Goal: Information Seeking & Learning: Learn about a topic

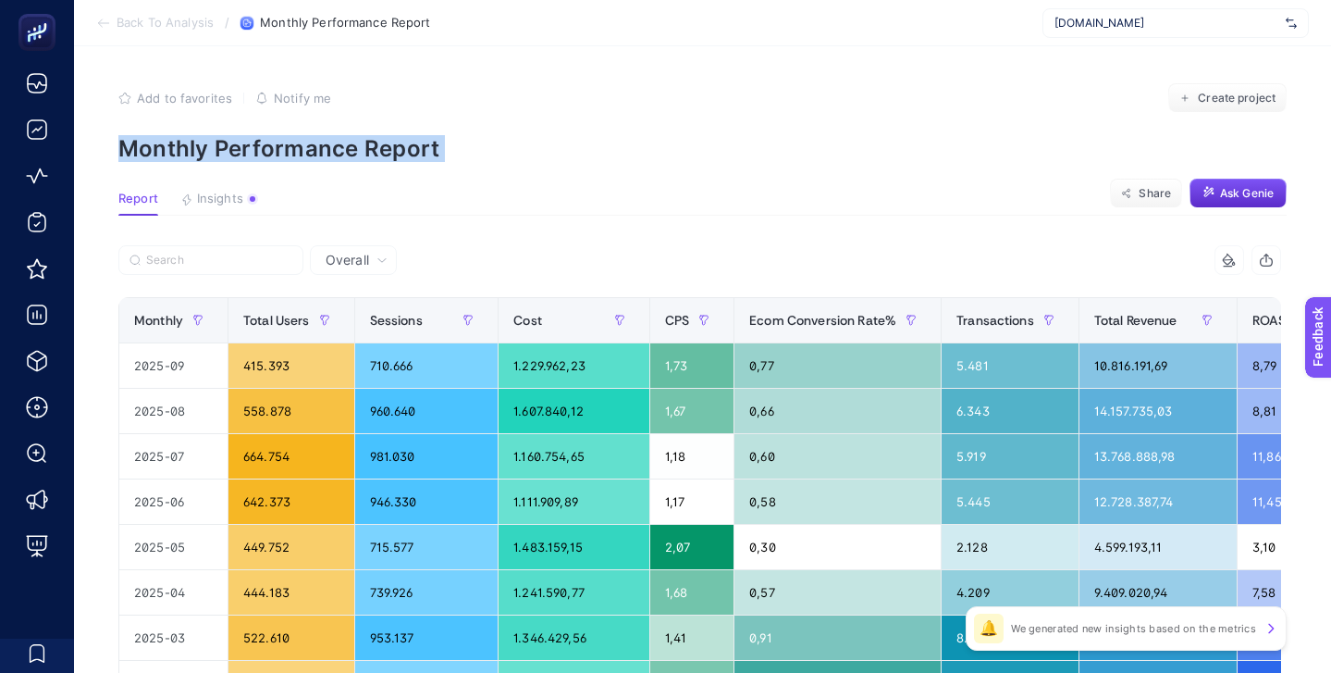
scroll to position [69, 0]
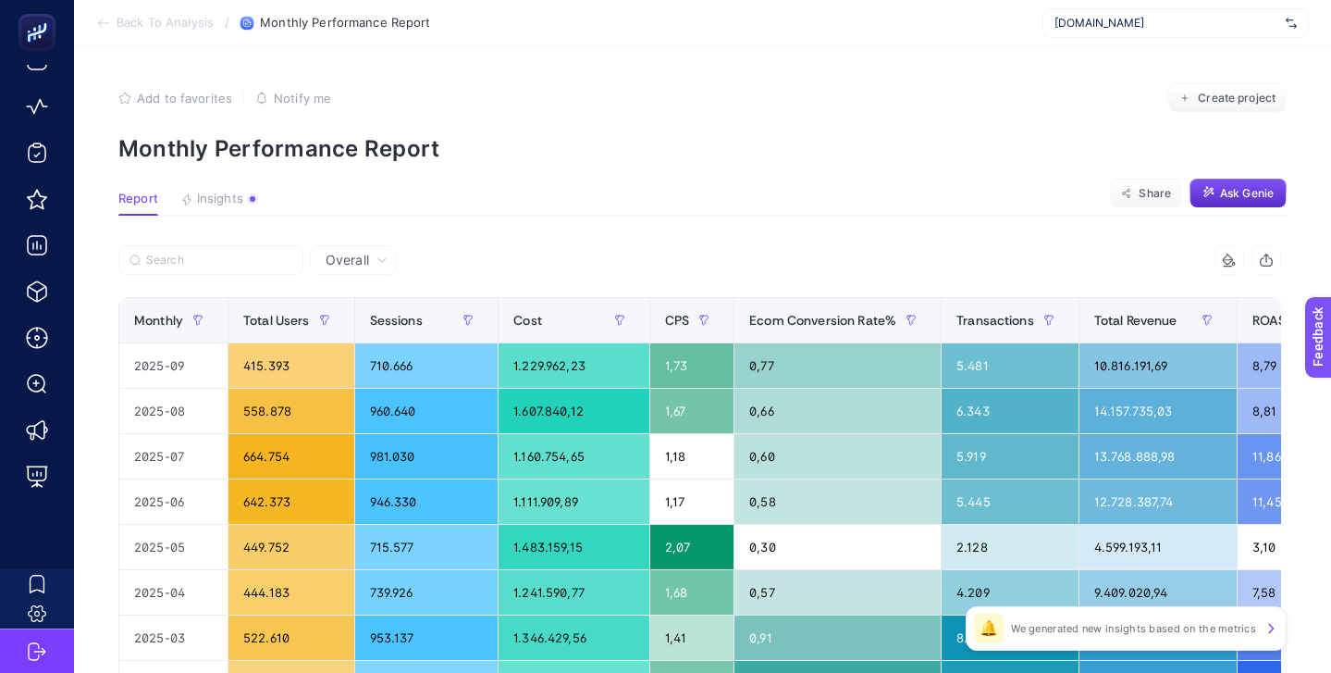
click at [1104, 22] on span "[DOMAIN_NAME]" at bounding box center [1167, 23] width 224 height 15
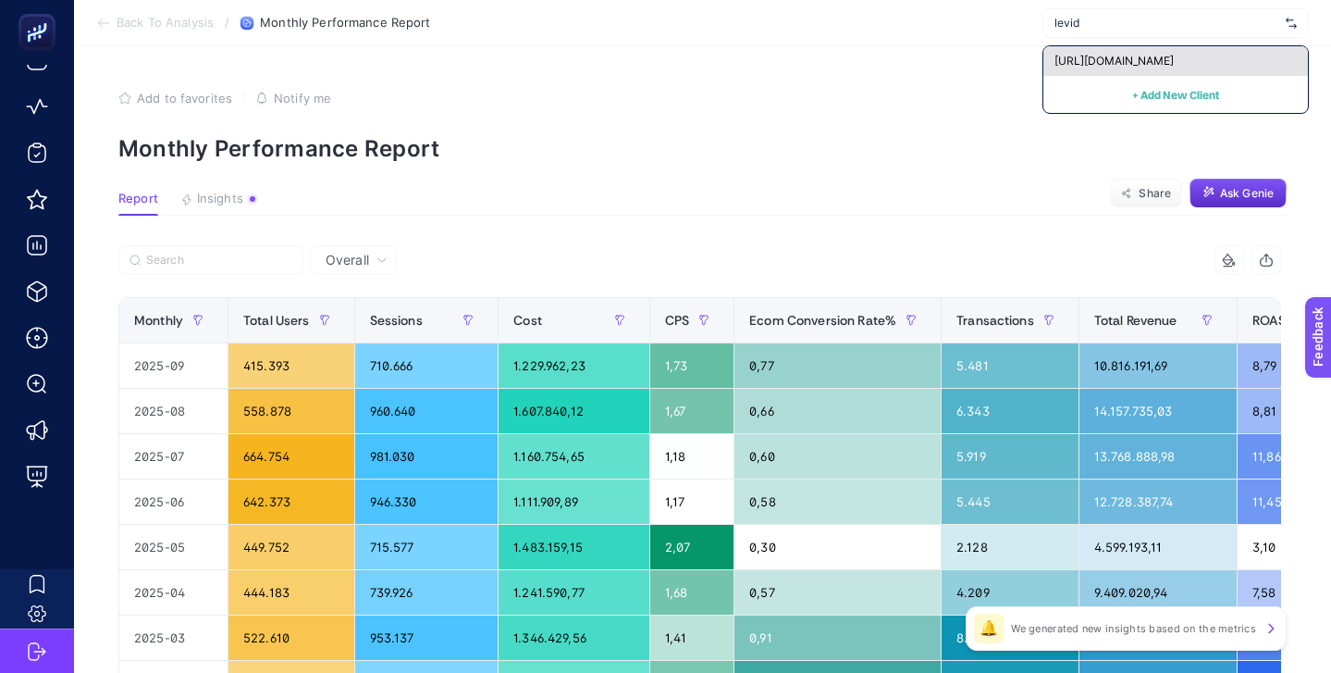
type input "levid"
click at [1118, 54] on span "[URL][DOMAIN_NAME]" at bounding box center [1114, 61] width 119 height 15
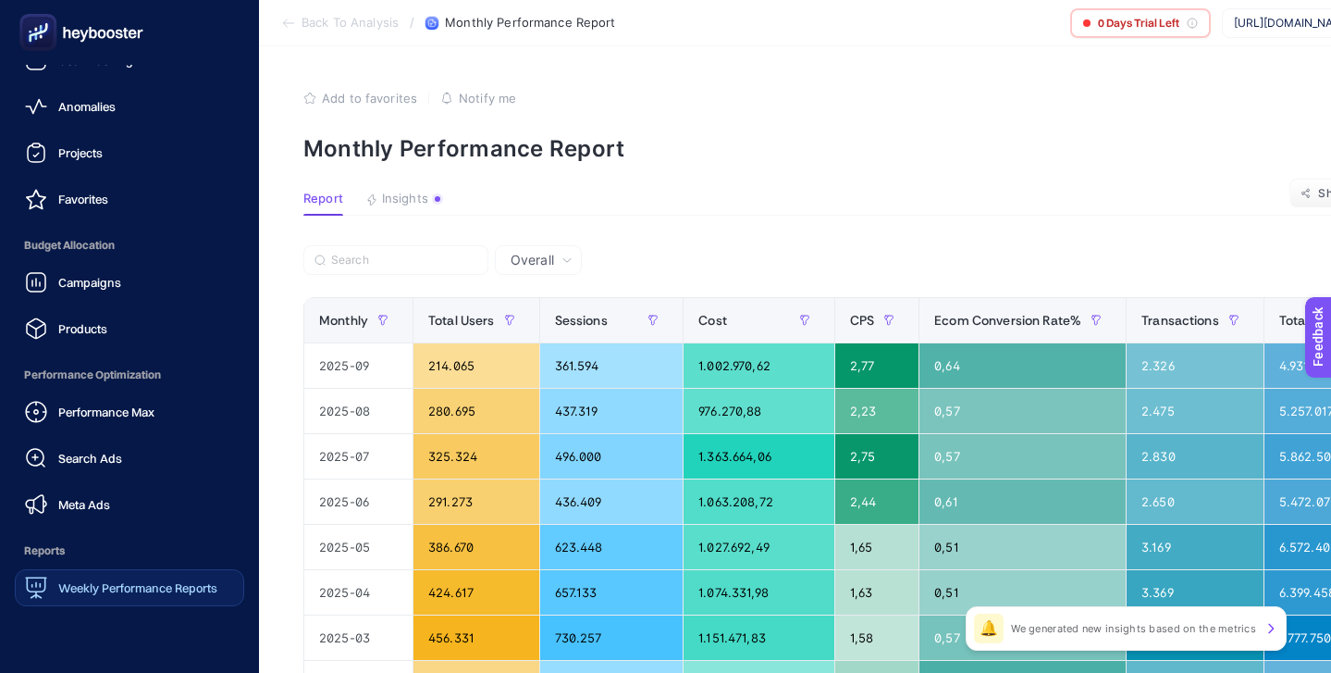
click at [127, 572] on link "Weekly Performance Reports" at bounding box center [129, 587] width 229 height 37
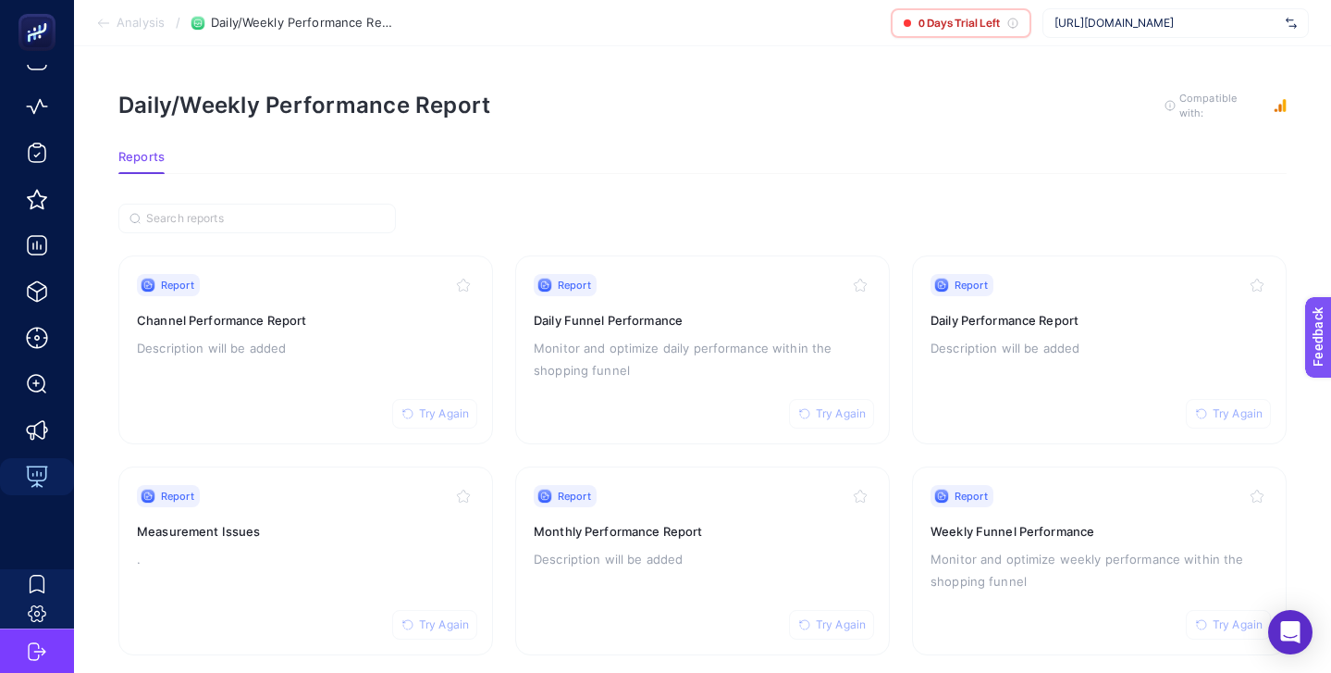
scroll to position [0, 38]
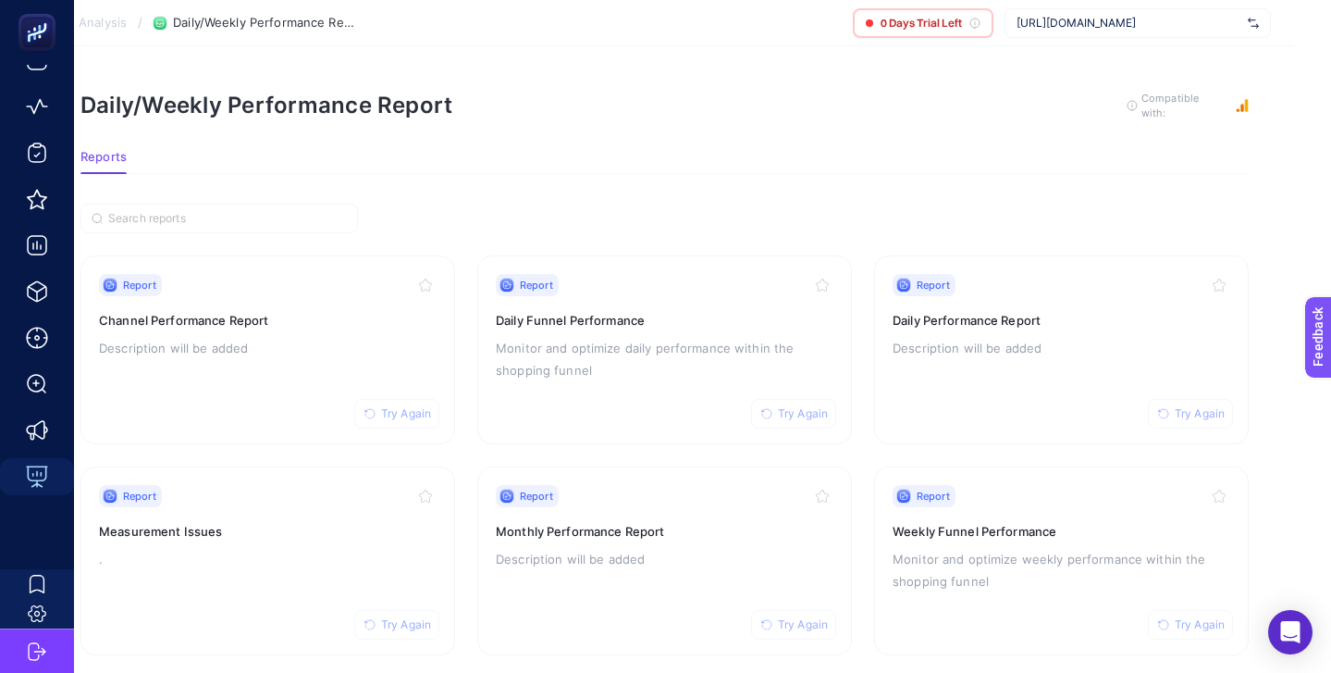
click at [986, 327] on div "Report Try Again Daily Performance Report Description will be added" at bounding box center [1062, 350] width 338 height 152
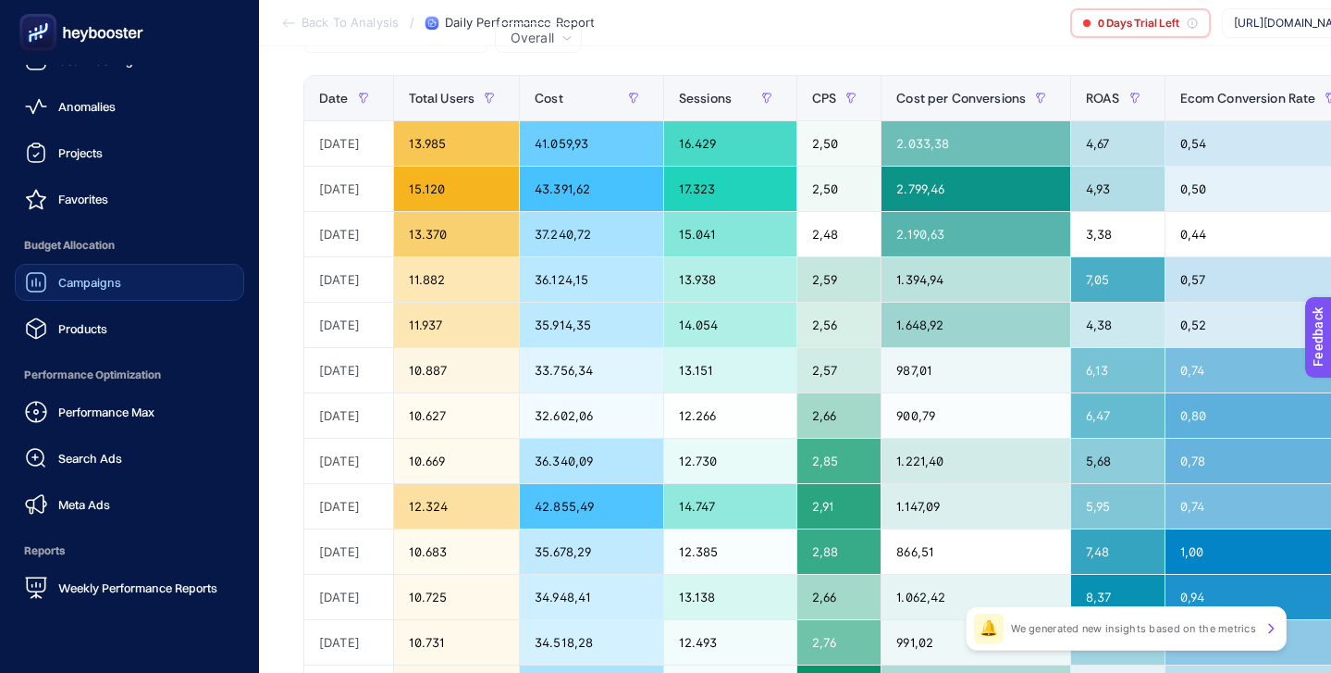
click at [101, 282] on span "Campaigns" at bounding box center [89, 282] width 63 height 15
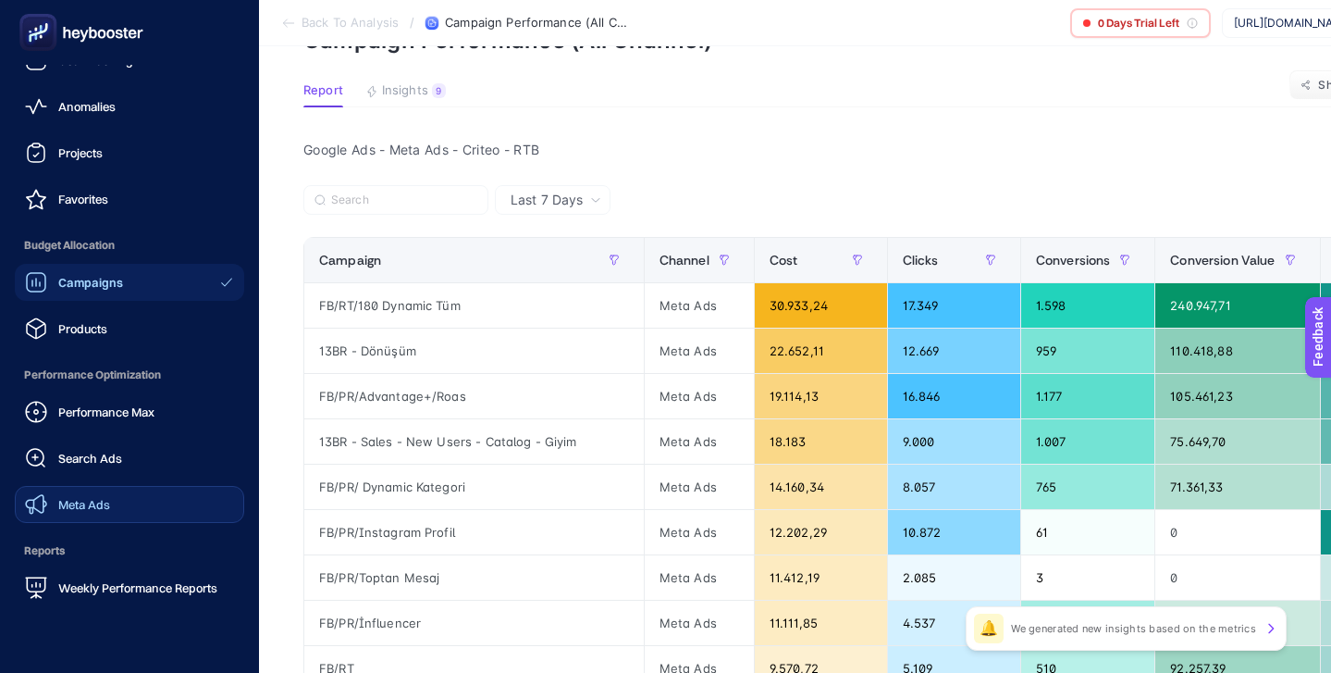
click at [91, 497] on span "Meta Ads" at bounding box center [84, 504] width 52 height 15
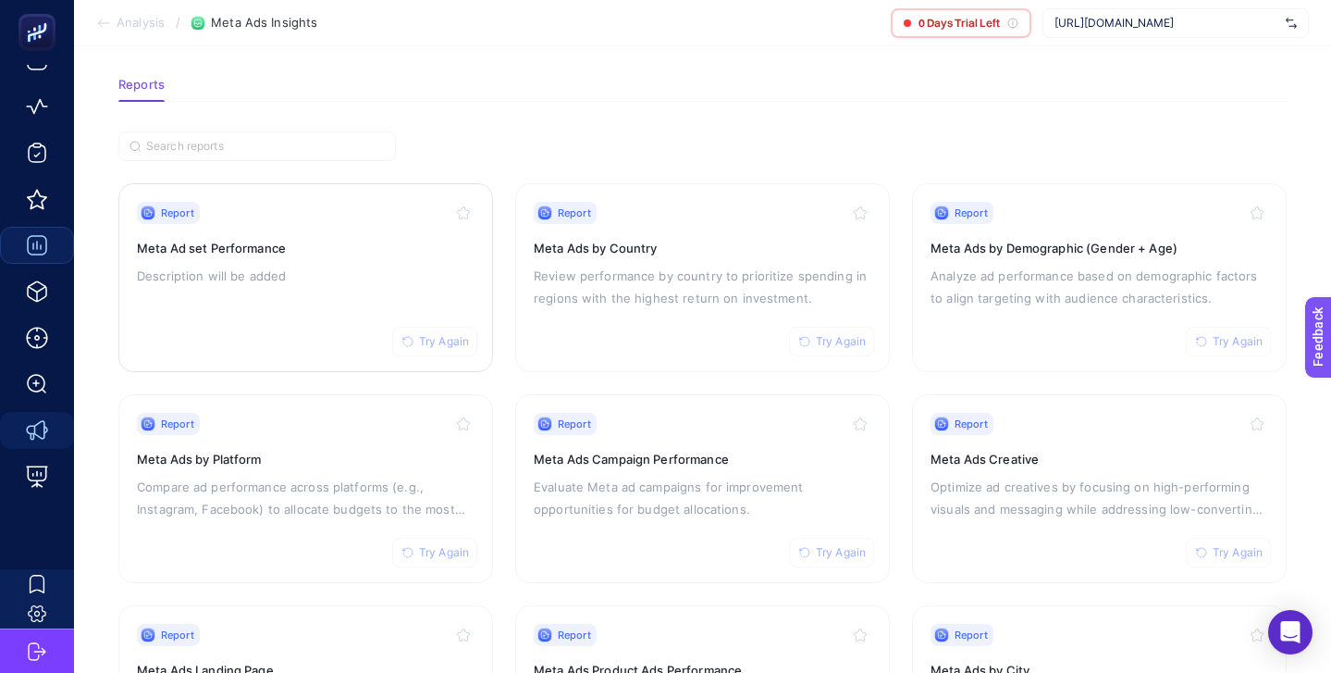
scroll to position [69, 0]
click at [402, 276] on p "Description will be added" at bounding box center [306, 278] width 338 height 22
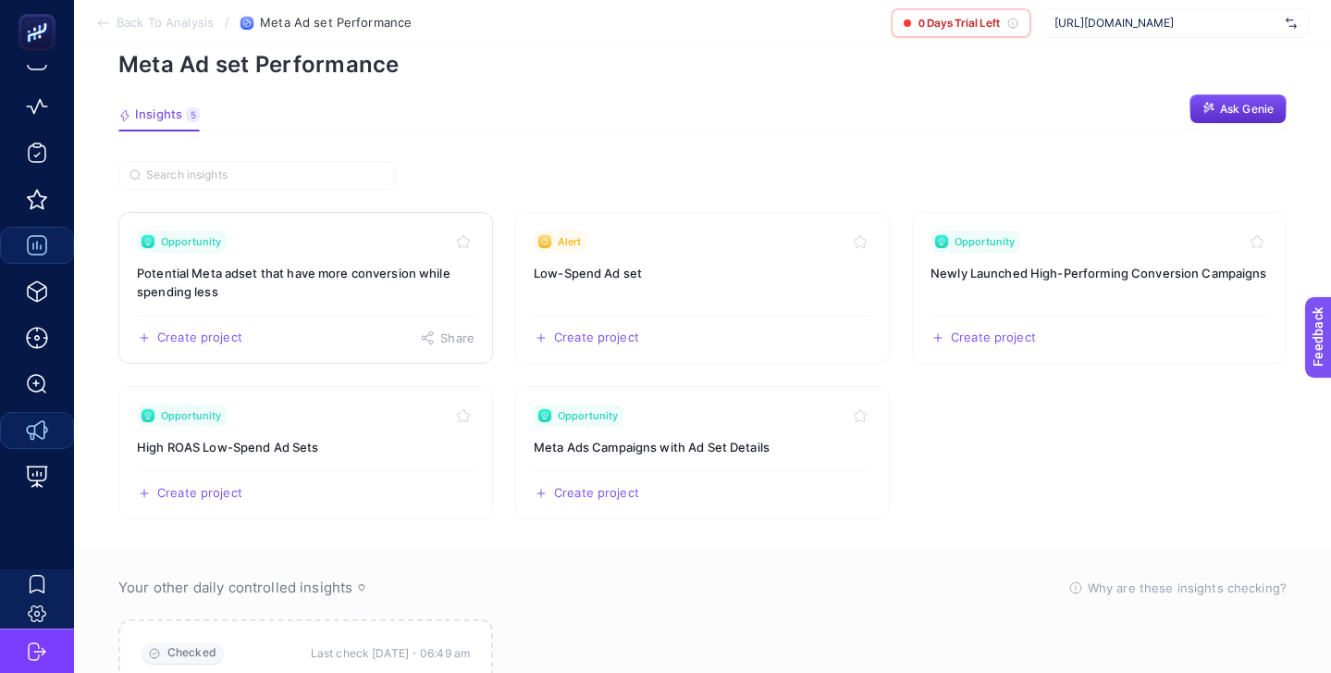
click at [365, 259] on link "Opportunity Potential Meta adset that have more conversion while spending less …" at bounding box center [305, 288] width 375 height 152
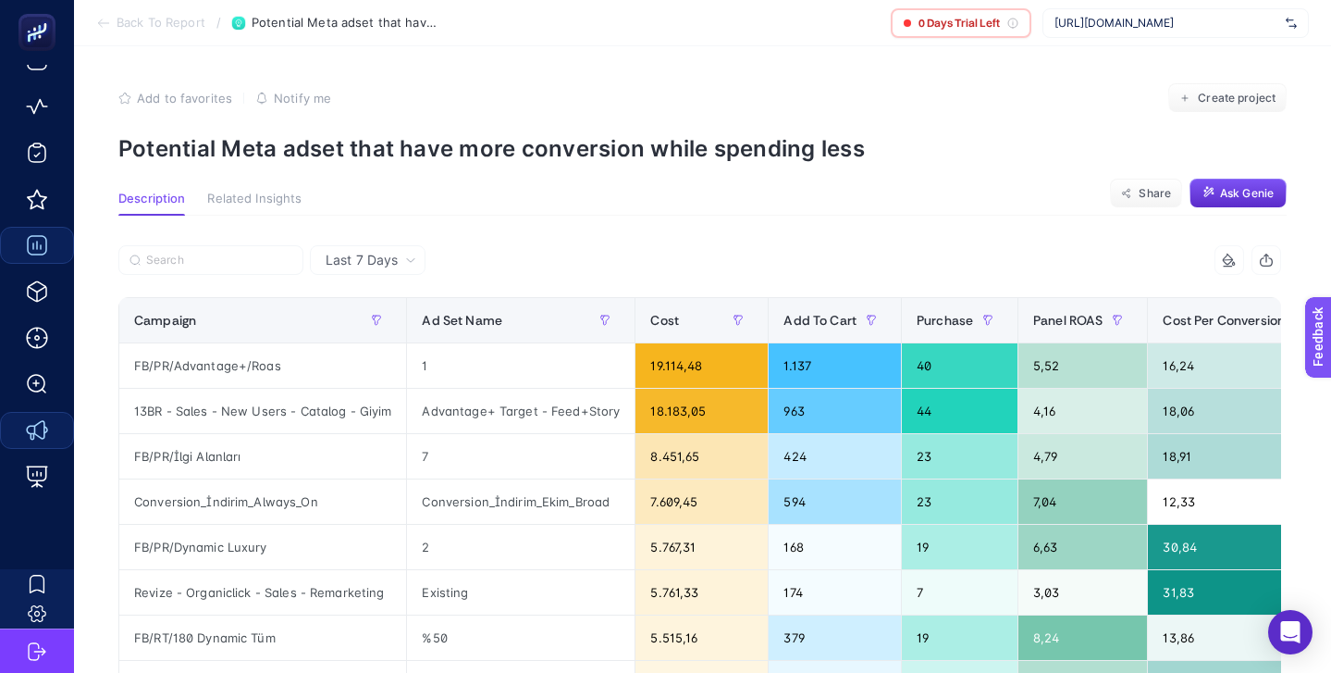
scroll to position [2, 0]
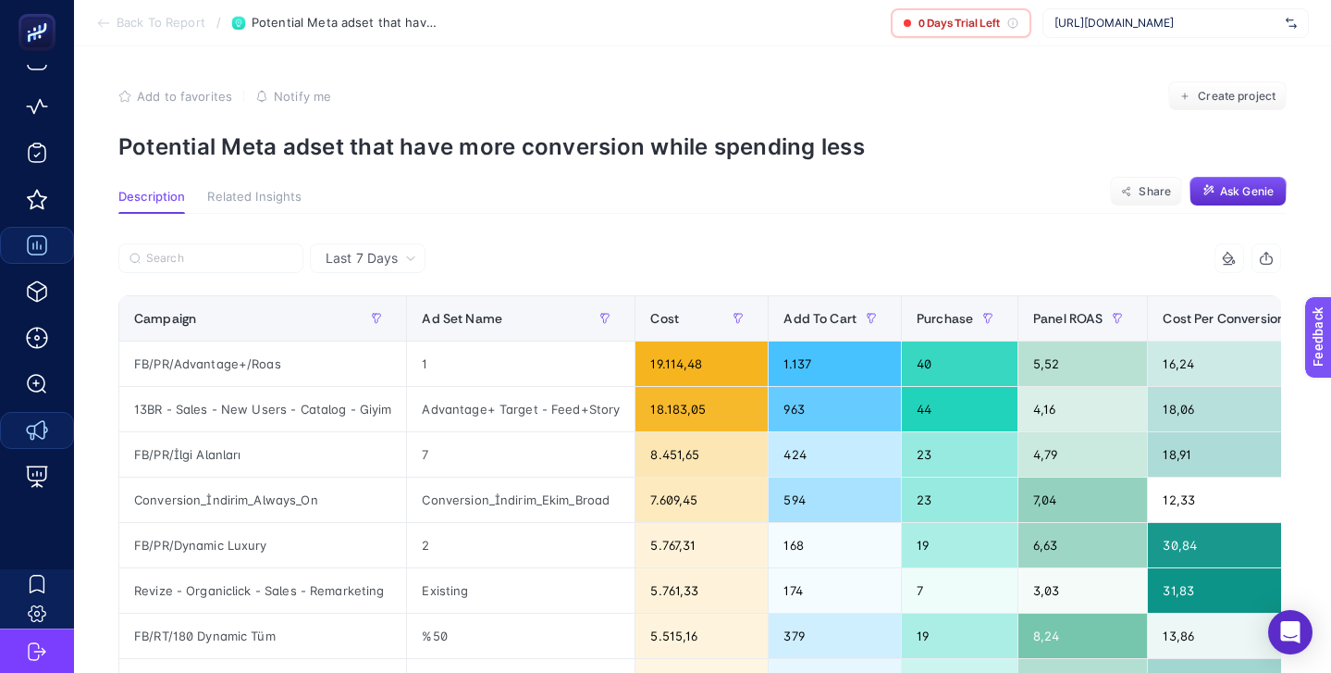
click at [418, 155] on p "Potential Meta adset that have more conversion while spending less" at bounding box center [702, 146] width 1168 height 27
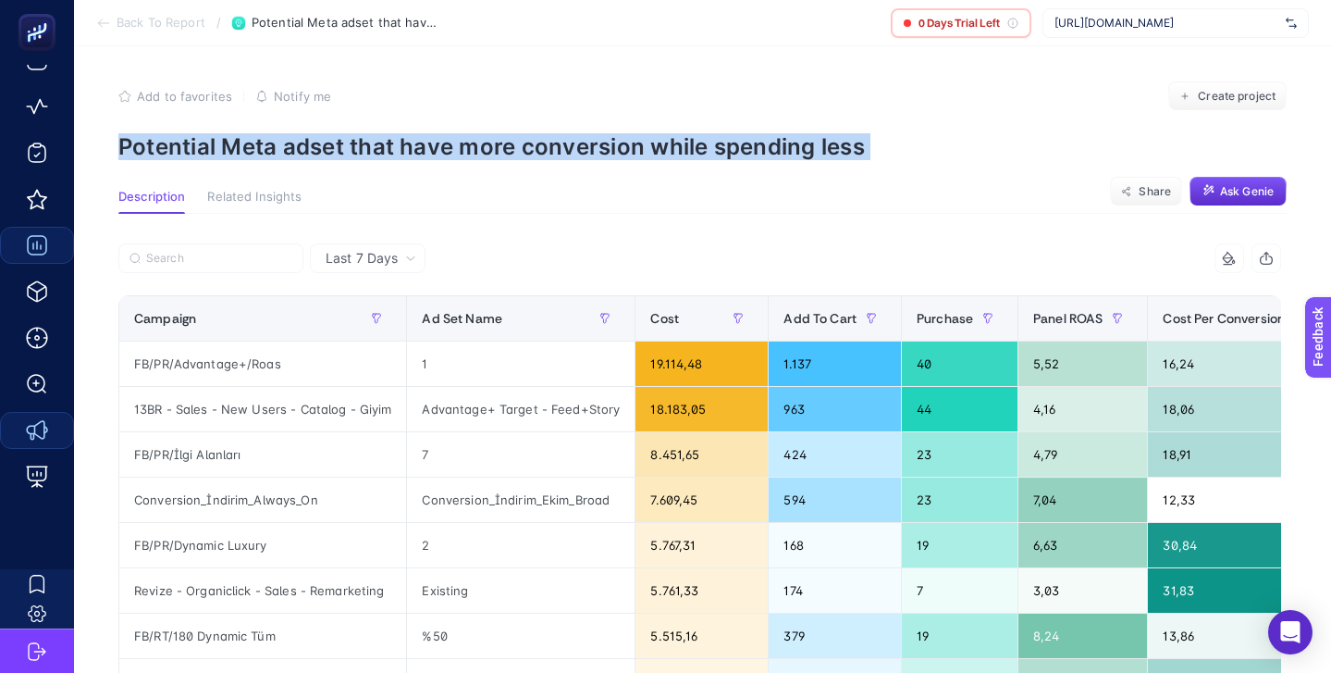
click at [418, 155] on p "Potential Meta adset that have more conversion while spending less" at bounding box center [702, 146] width 1168 height 27
copy article "Potential Meta adset that have more conversion while spending less"
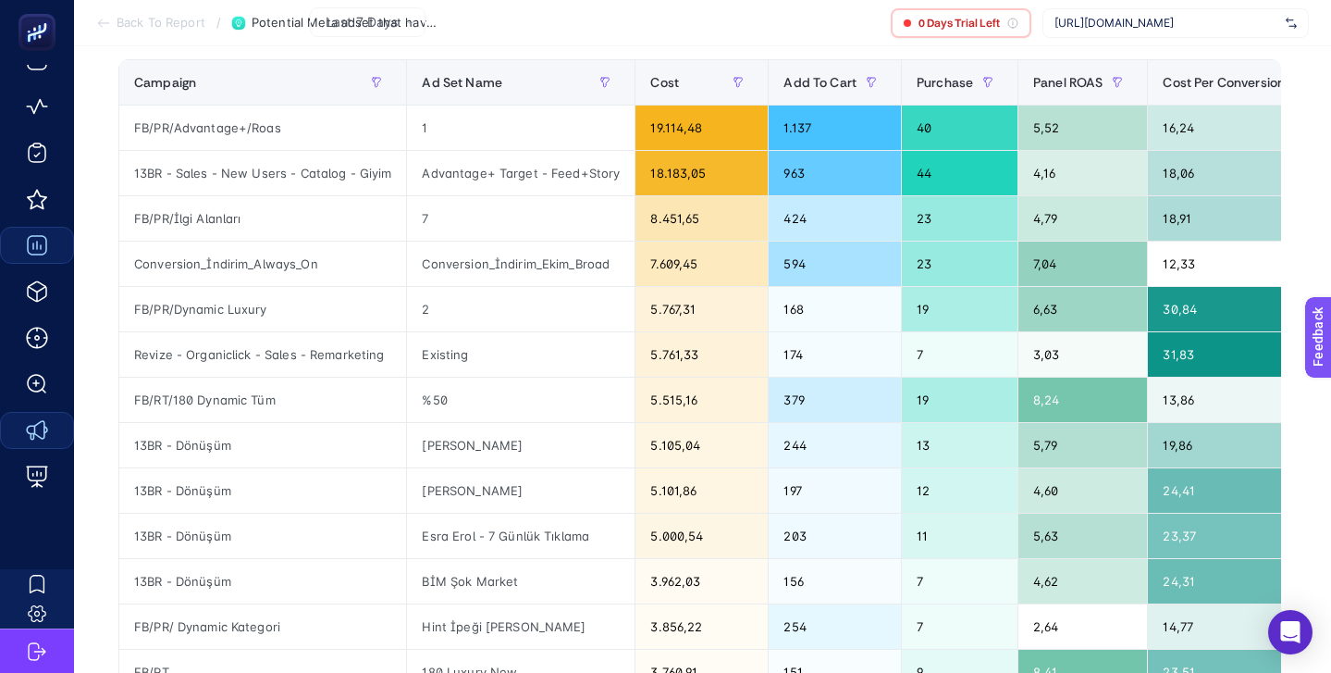
scroll to position [106, 0]
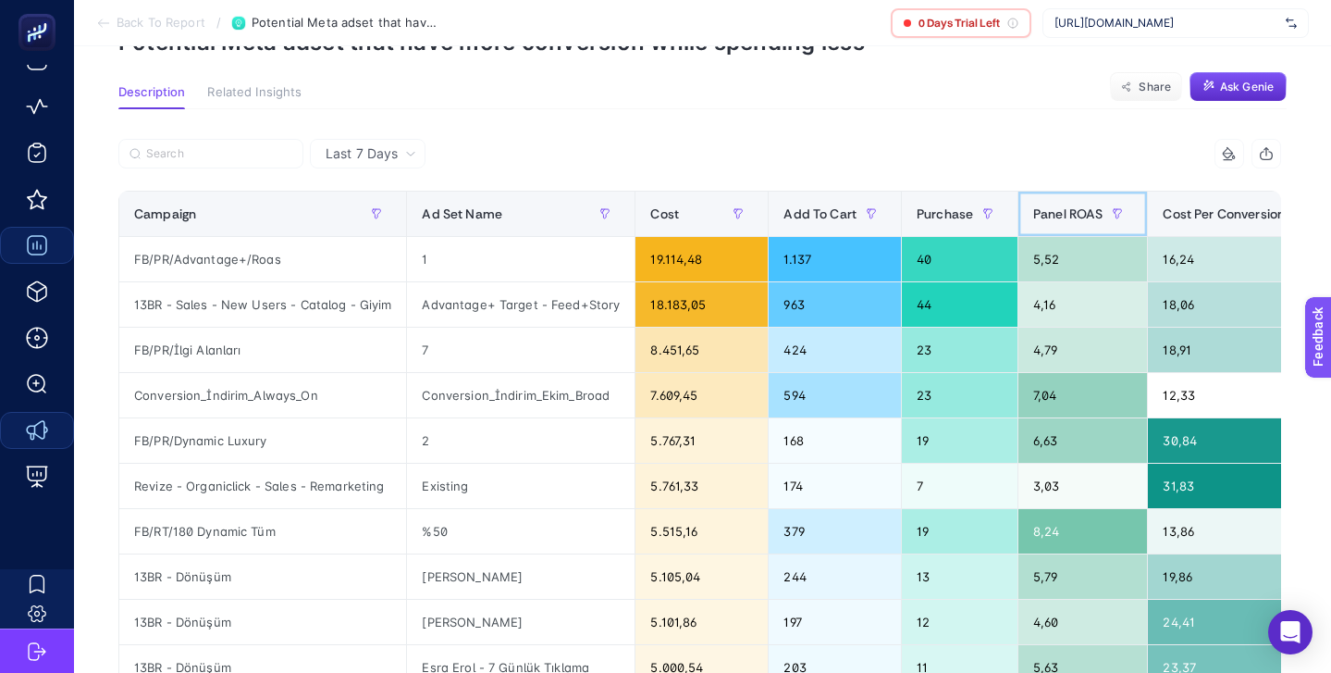
click at [1066, 218] on span "Panel ROAS" at bounding box center [1067, 213] width 69 height 15
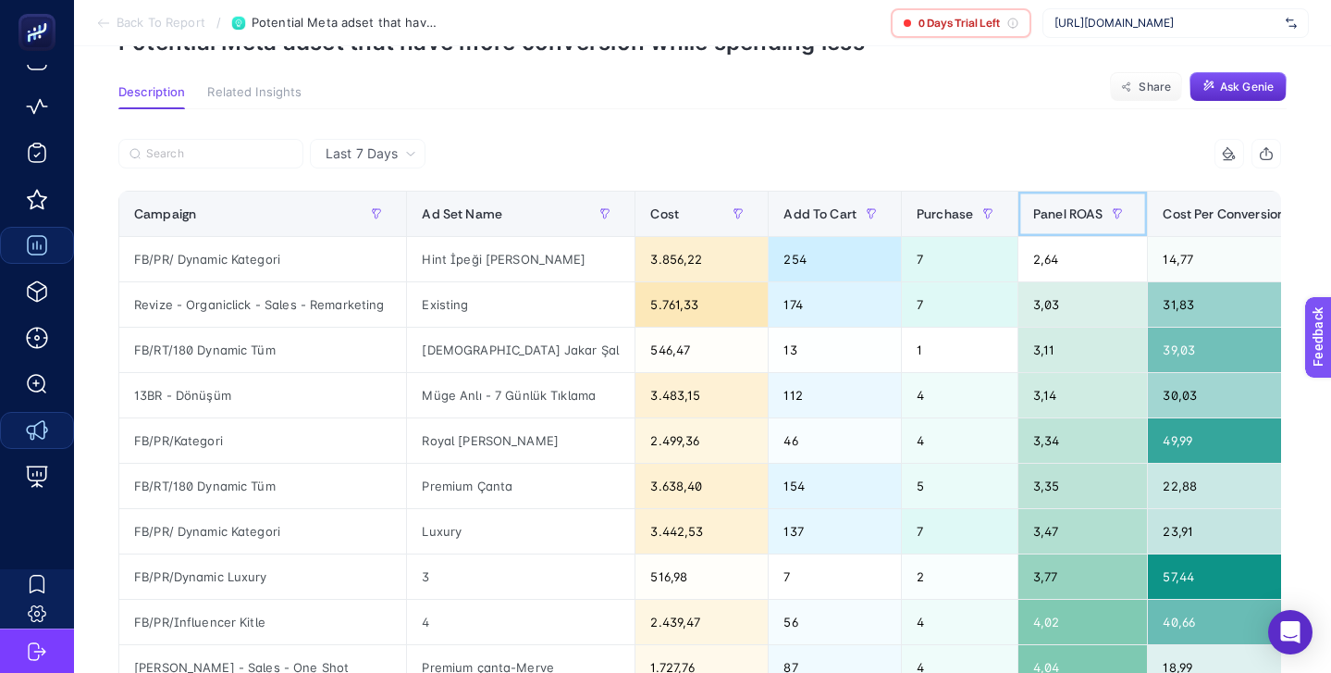
click at [1066, 218] on span "Panel ROAS" at bounding box center [1067, 213] width 69 height 15
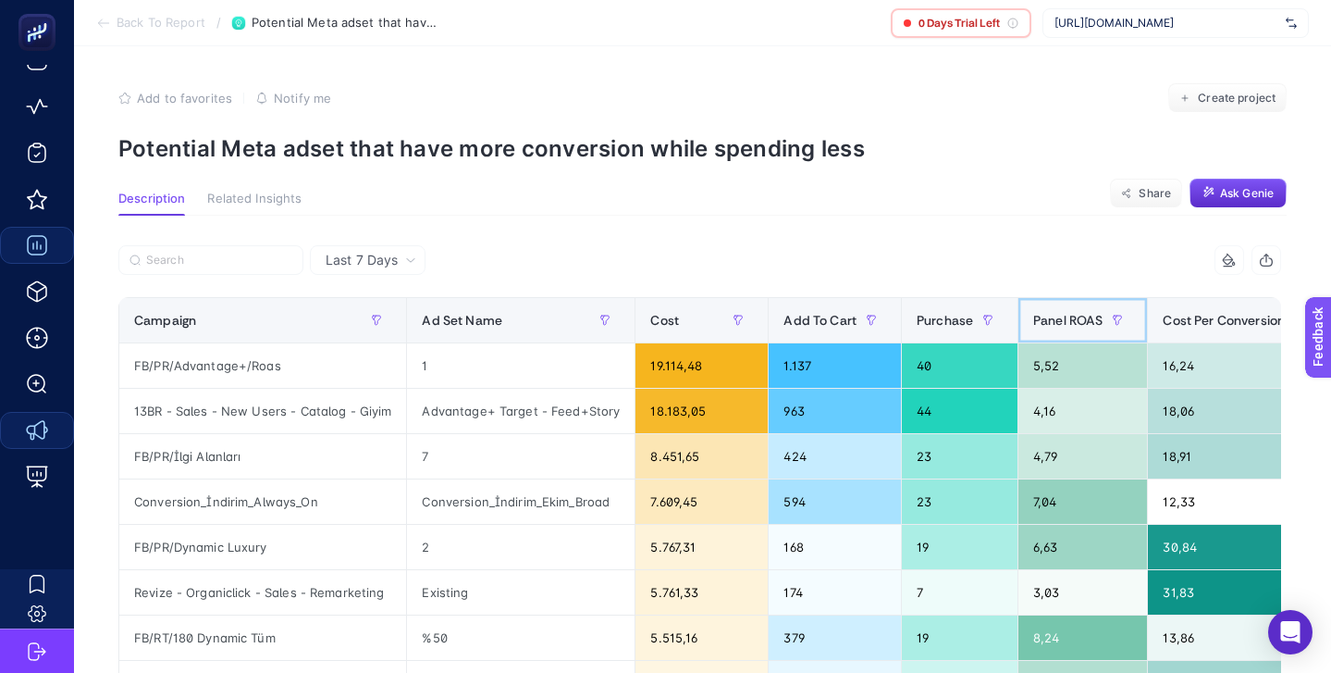
click at [1081, 325] on span "Panel ROAS" at bounding box center [1067, 320] width 69 height 15
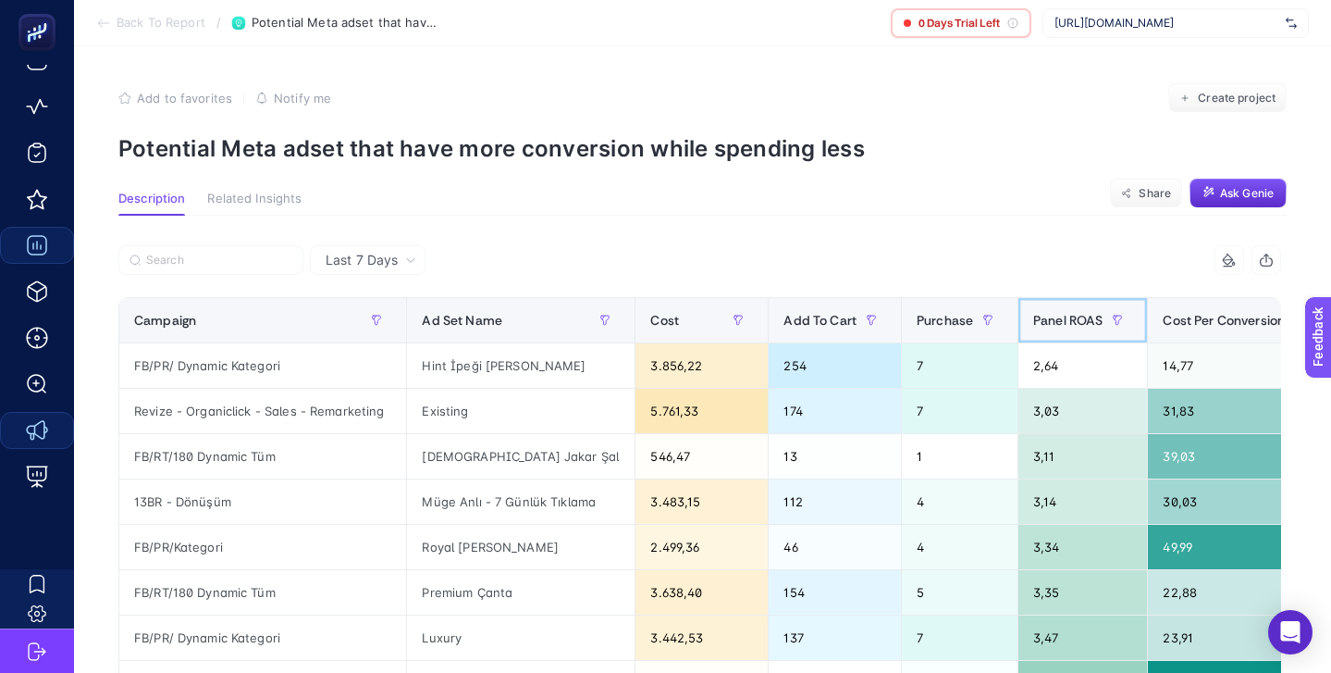
click at [1081, 325] on span "Panel ROAS" at bounding box center [1067, 320] width 69 height 15
